Goal: Contribute content

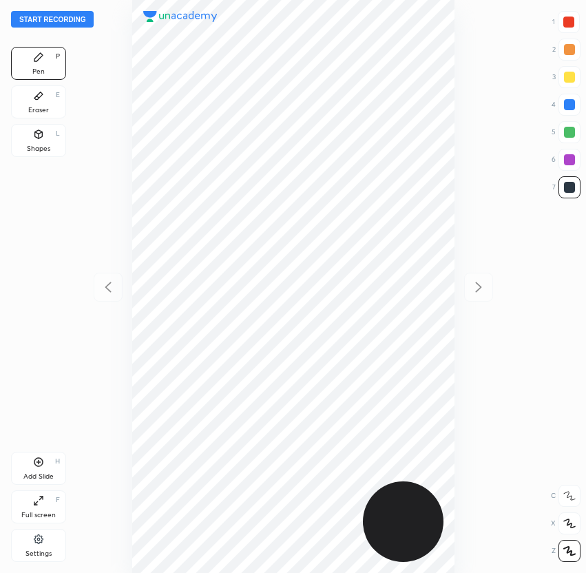
scroll to position [573, 366]
click at [71, 16] on button "Start recording" at bounding box center [52, 19] width 83 height 17
click at [456, 154] on div "00 : 56" at bounding box center [293, 286] width 366 height 573
click at [32, 105] on div "Eraser E" at bounding box center [38, 101] width 55 height 33
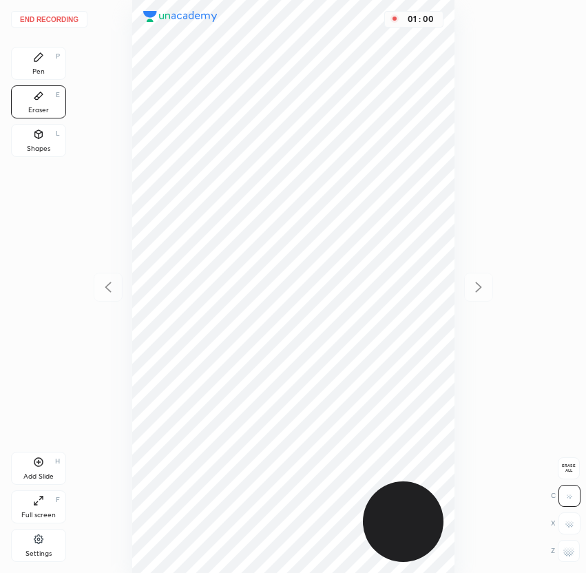
click at [83, 126] on div "End recording 1 2 3 4 5 6 7 R O A L C X Z Erase all C X Z Pen P Eraser E Shapes…" at bounding box center [293, 286] width 586 height 573
click at [43, 145] on div "Shapes" at bounding box center [38, 148] width 23 height 7
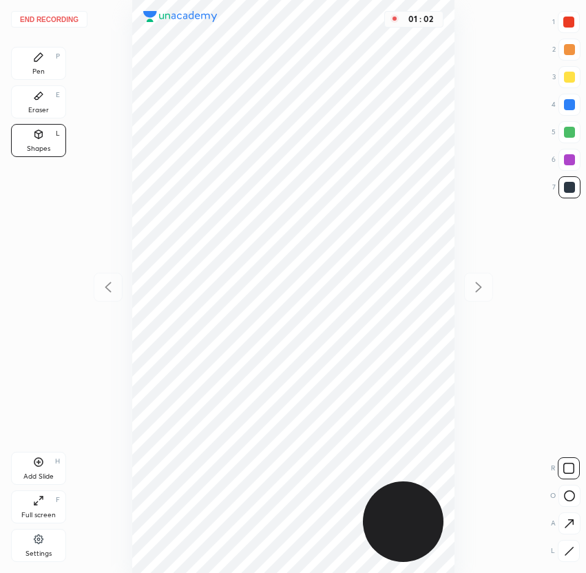
click at [567, 503] on div at bounding box center [569, 496] width 22 height 22
click at [17, 60] on div "Pen P" at bounding box center [38, 63] width 55 height 33
click at [565, 108] on div at bounding box center [569, 104] width 11 height 11
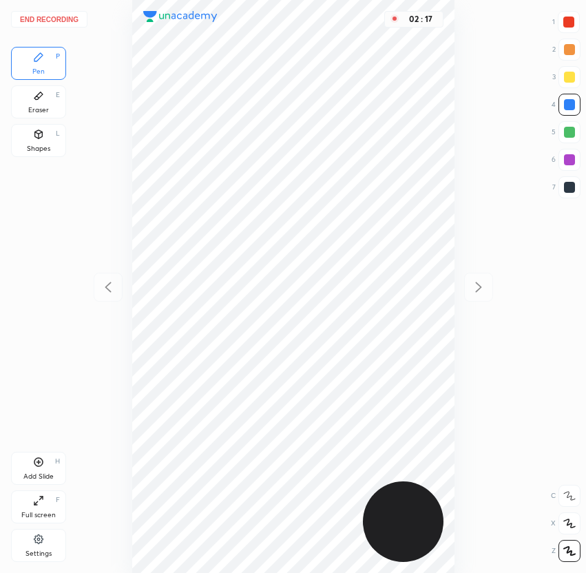
click at [574, 189] on div at bounding box center [569, 187] width 22 height 22
drag, startPoint x: 43, startPoint y: 454, endPoint x: 83, endPoint y: 393, distance: 73.5
click at [43, 454] on div "Add Slide H" at bounding box center [38, 468] width 55 height 33
drag, startPoint x: 105, startPoint y: 298, endPoint x: 120, endPoint y: 299, distance: 15.2
click at [105, 298] on div at bounding box center [108, 287] width 29 height 29
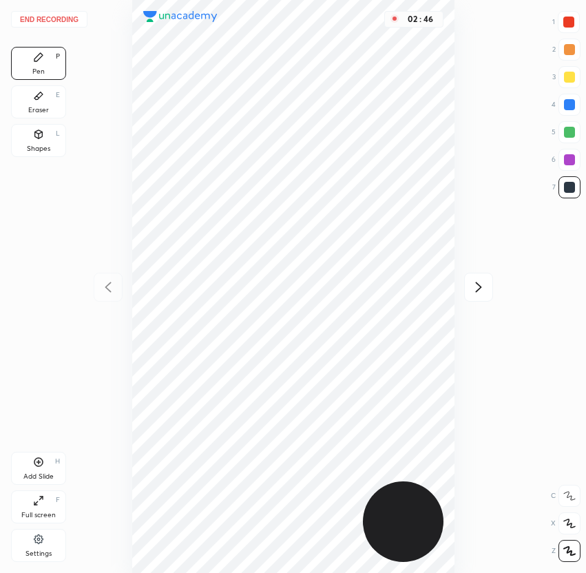
drag, startPoint x: 472, startPoint y: 291, endPoint x: 463, endPoint y: 286, distance: 9.6
click at [475, 291] on icon at bounding box center [478, 287] width 17 height 17
drag, startPoint x: 567, startPoint y: 27, endPoint x: 541, endPoint y: 29, distance: 26.2
click at [567, 27] on div at bounding box center [568, 22] width 11 height 11
click at [571, 181] on div at bounding box center [569, 187] width 22 height 22
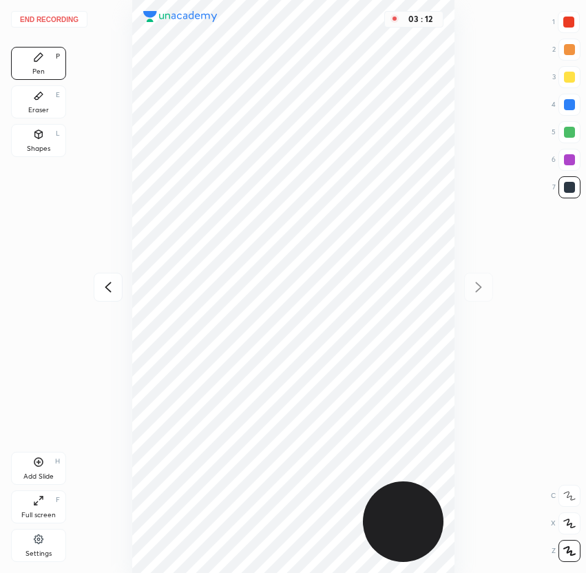
drag, startPoint x: 573, startPoint y: 85, endPoint x: 543, endPoint y: 102, distance: 35.4
click at [573, 86] on div at bounding box center [569, 77] width 22 height 22
click at [54, 21] on button "End recording" at bounding box center [49, 19] width 76 height 17
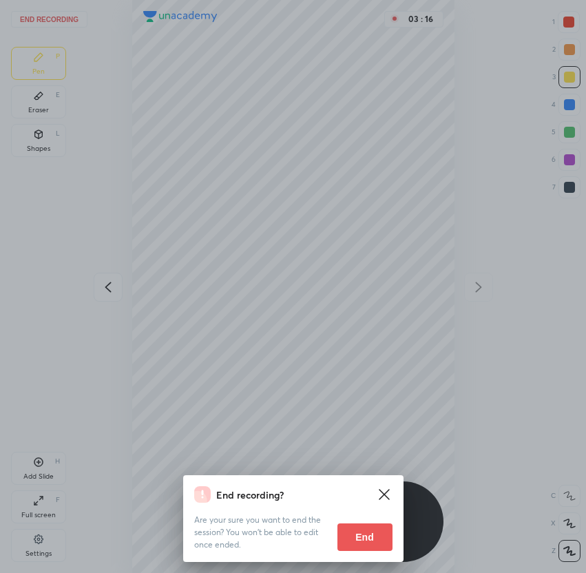
click at [371, 527] on button "End" at bounding box center [364, 537] width 55 height 28
